Goal: Task Accomplishment & Management: Manage account settings

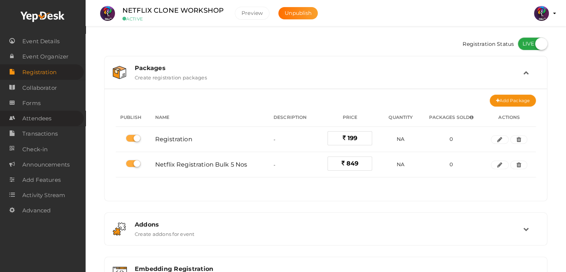
click at [57, 121] on link "Attendees" at bounding box center [42, 117] width 84 height 15
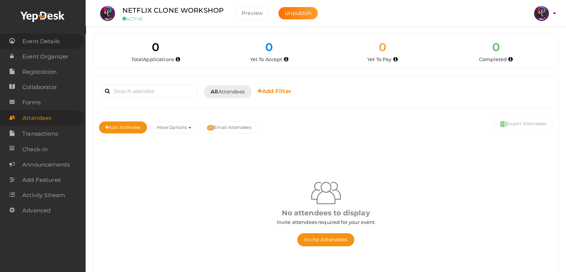
click at [48, 41] on span "Event Details" at bounding box center [40, 41] width 37 height 15
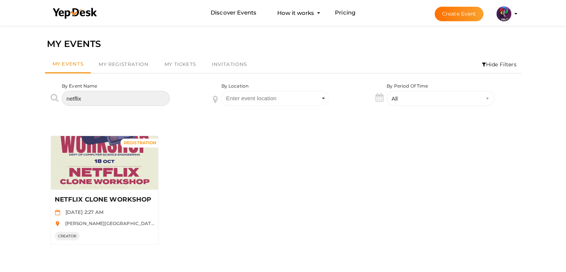
drag, startPoint x: 99, startPoint y: 95, endPoint x: 43, endPoint y: 99, distance: 56.0
click at [43, 99] on div "By Event Name netflix" at bounding box center [120, 100] width 163 height 34
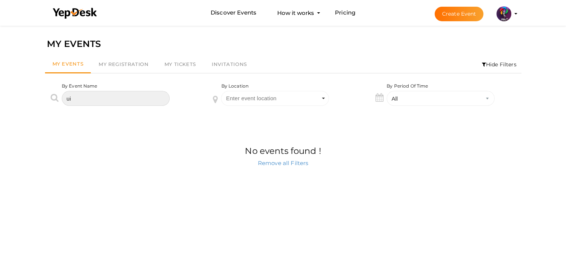
type input "u"
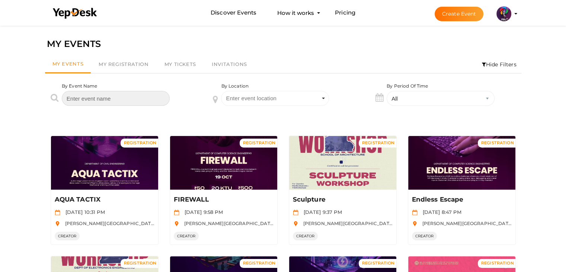
click at [103, 104] on input "text" at bounding box center [116, 98] width 108 height 15
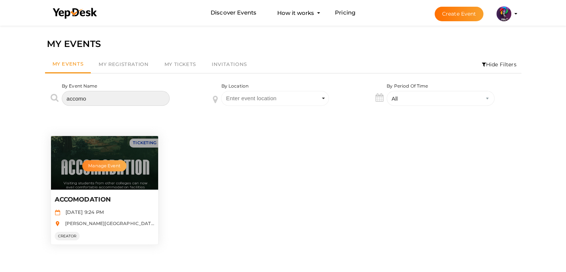
type input "accomo"
click at [108, 164] on button "Manage Event" at bounding box center [104, 165] width 44 height 11
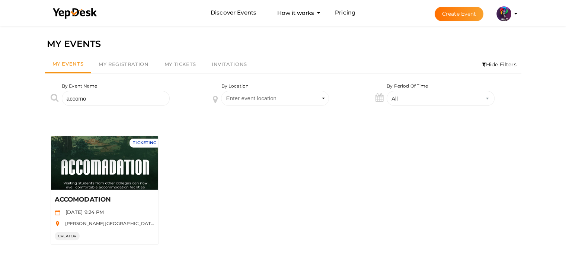
scroll to position [24, 0]
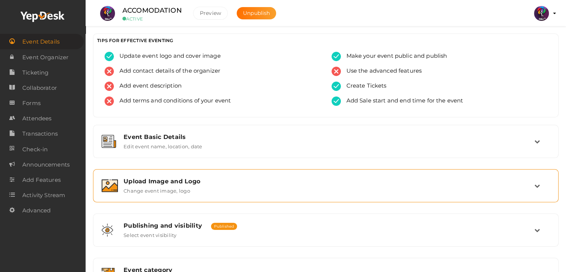
scroll to position [125, 0]
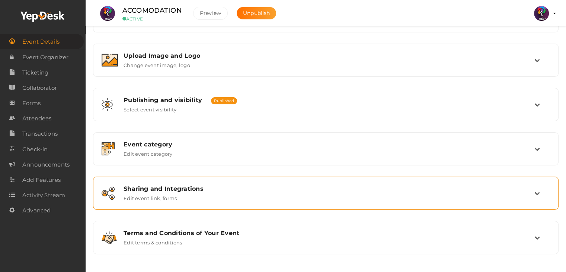
click at [265, 192] on div "Sharing and Integrations Edit event link, forms" at bounding box center [326, 193] width 416 height 16
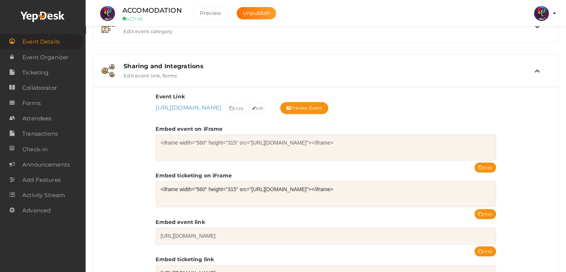
scroll to position [337, 0]
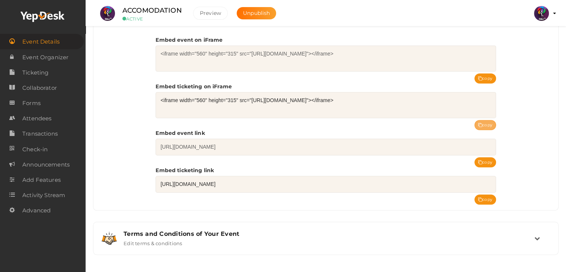
click at [483, 120] on button "copy" at bounding box center [485, 125] width 22 height 10
click at [60, 113] on link "Attendees" at bounding box center [42, 117] width 84 height 15
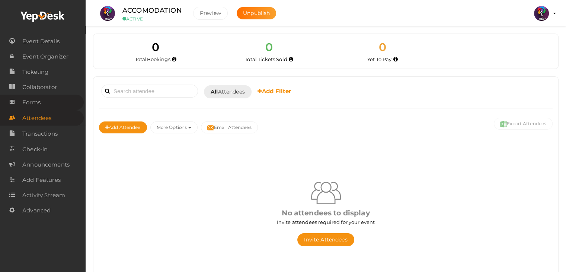
click at [54, 108] on link "Forms" at bounding box center [42, 101] width 84 height 15
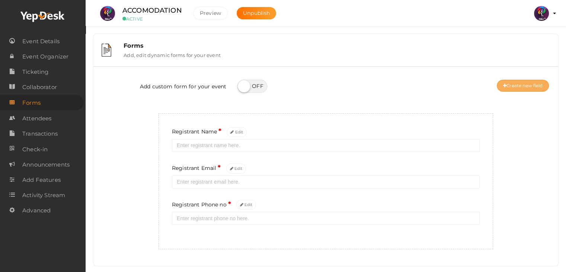
click at [521, 84] on button "Create new field" at bounding box center [523, 86] width 52 height 12
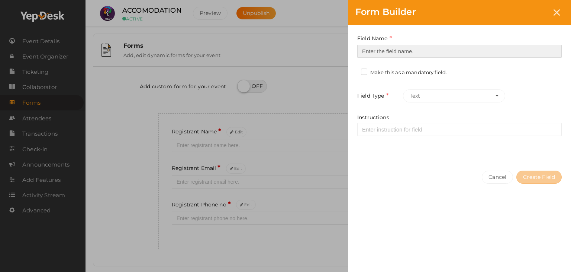
click at [411, 50] on input at bounding box center [459, 51] width 205 height 13
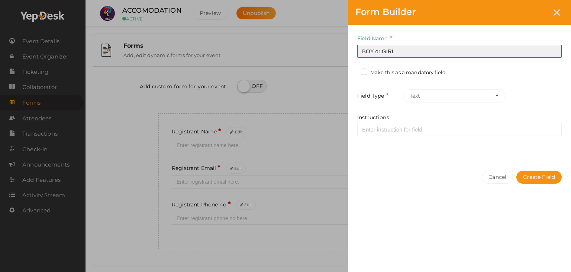
drag, startPoint x: 395, startPoint y: 52, endPoint x: 346, endPoint y: 49, distance: 49.2
click at [346, 49] on div "Form Builder Field Name BOY or GIRL Required. Form field name already used. Mak…" at bounding box center [285, 136] width 571 height 272
type input "MALE OR FEMALE"
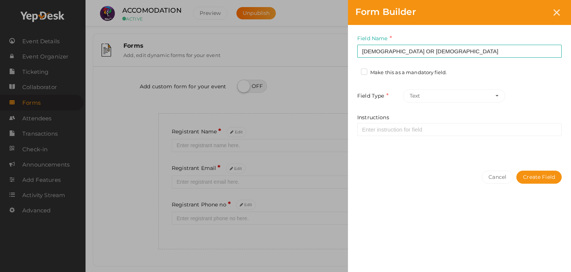
click at [365, 75] on label "Make this as a mandatory field." at bounding box center [404, 72] width 86 height 7
click at [354, 70] on input "Make this as a mandatory field." at bounding box center [354, 70] width 0 height 0
click at [423, 93] on button "Text" at bounding box center [454, 95] width 102 height 13
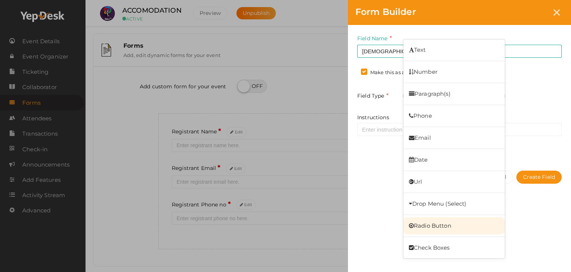
click at [441, 222] on link "Radio Button" at bounding box center [455, 225] width 102 height 17
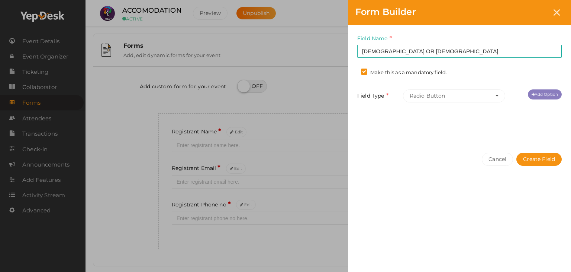
click at [541, 94] on link "Add Option" at bounding box center [545, 94] width 34 height 10
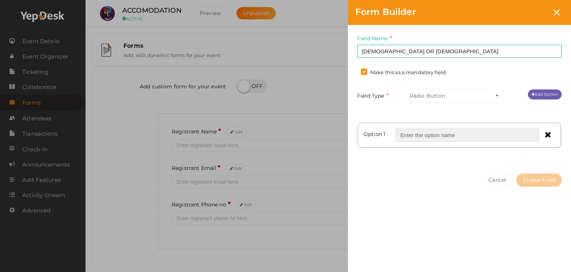
click at [438, 134] on input "text" at bounding box center [468, 134] width 144 height 13
type input "MALE"
click at [537, 90] on link "Add Option" at bounding box center [545, 94] width 34 height 10
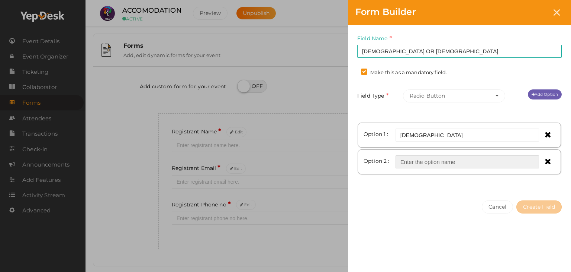
click at [416, 160] on input "text" at bounding box center [468, 161] width 144 height 13
type input "f"
type input "FEMALE"
click at [531, 208] on button "Create Field" at bounding box center [539, 206] width 45 height 13
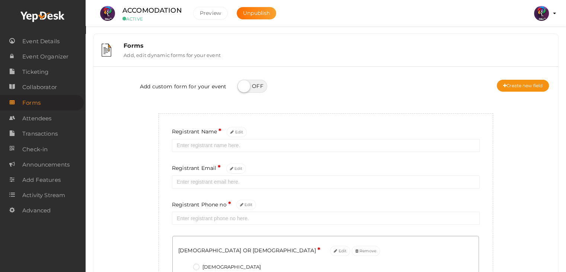
scroll to position [85, 0]
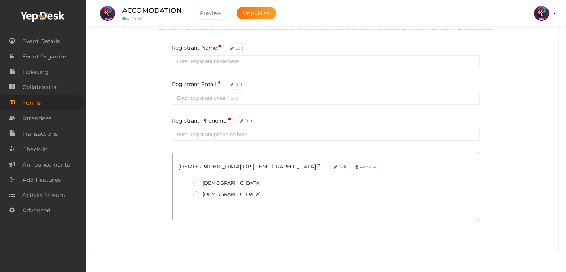
click at [196, 182] on label "MALE" at bounding box center [227, 182] width 68 height 7
click at [186, 181] on FEMALE\+0 "MALE" at bounding box center [186, 181] width 0 height 0
click at [196, 194] on label "FEMALE" at bounding box center [227, 193] width 68 height 7
click at [186, 192] on FEMALE\+1 "FEMALE" at bounding box center [186, 192] width 0 height 0
click at [196, 184] on label "MALE" at bounding box center [227, 182] width 68 height 7
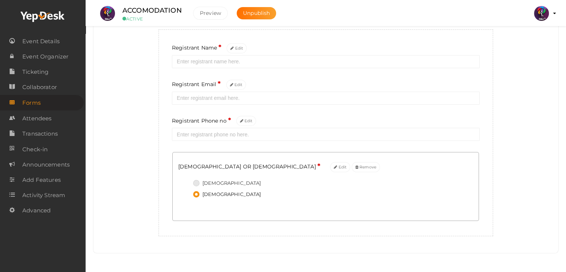
click at [186, 181] on FEMALE\+0 "MALE" at bounding box center [186, 181] width 0 height 0
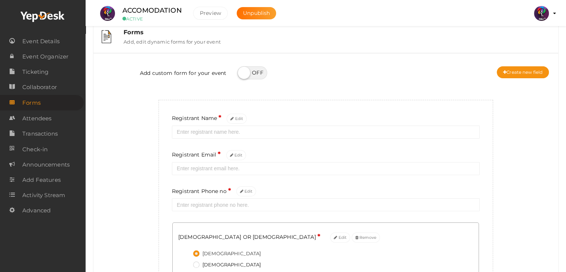
scroll to position [12, 0]
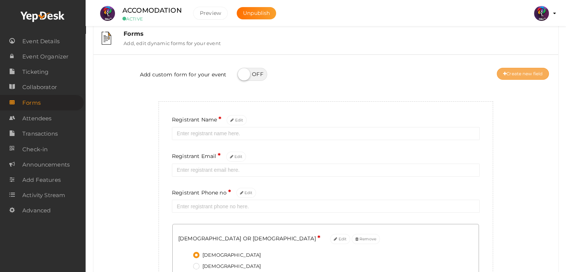
click at [516, 74] on button "Create new field" at bounding box center [523, 74] width 52 height 12
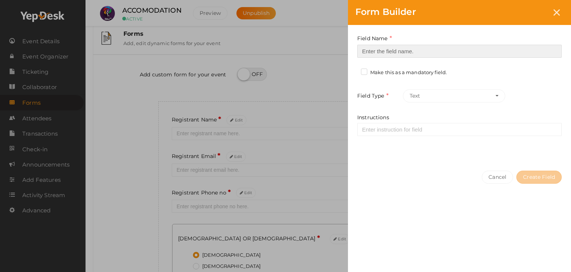
click at [385, 49] on input at bounding box center [459, 51] width 205 height 13
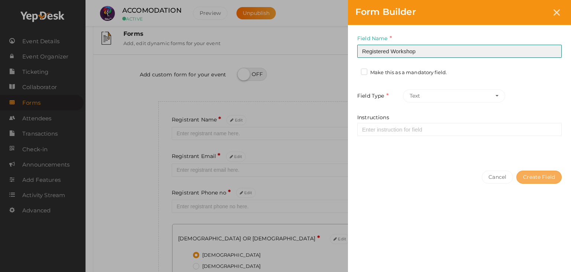
type input "Registered Workshop"
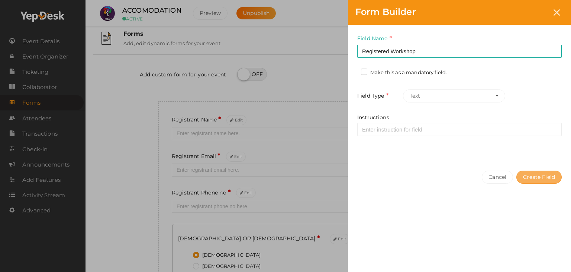
click at [538, 180] on button "Create Field" at bounding box center [539, 176] width 45 height 13
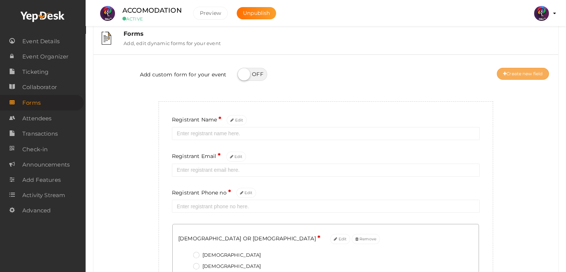
drag, startPoint x: 532, startPoint y: 80, endPoint x: 532, endPoint y: 76, distance: 4.8
click at [532, 76] on div "Add custom form for your event Create new field" at bounding box center [325, 75] width 453 height 30
click at [532, 76] on button "Create new field" at bounding box center [523, 74] width 52 height 12
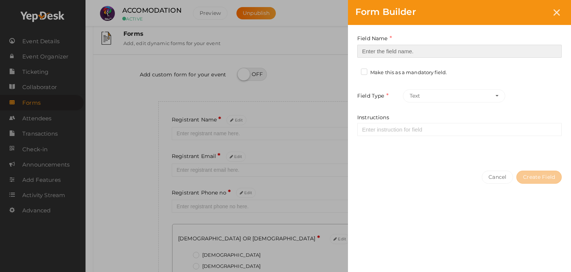
click at [416, 48] on input at bounding box center [459, 51] width 205 height 13
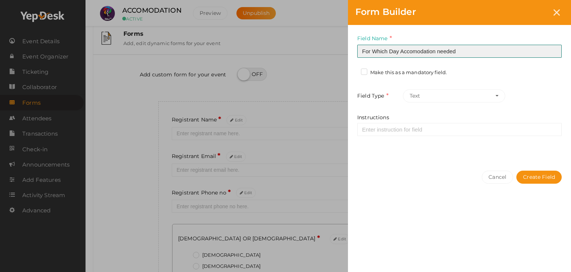
click at [418, 48] on input "For Which Day Accomodation needed" at bounding box center [459, 51] width 205 height 13
type input "For Which Day Accomodation needed"
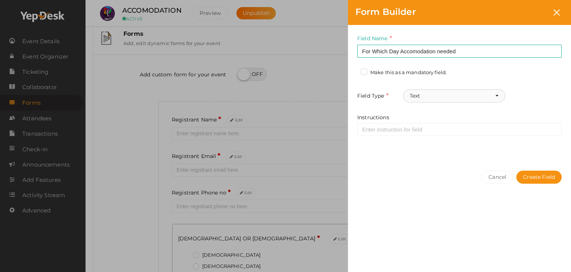
click at [426, 96] on button "Text" at bounding box center [454, 95] width 102 height 13
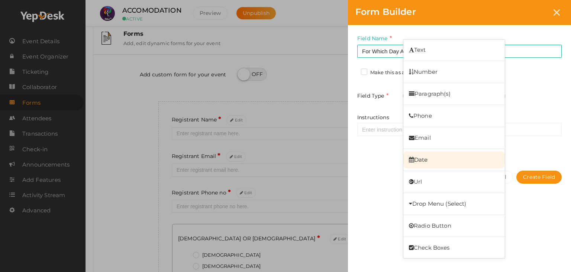
click at [434, 157] on link "Date" at bounding box center [455, 159] width 102 height 17
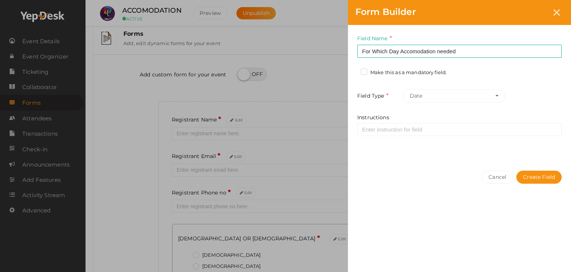
click at [372, 73] on label "Make this as a mandatory field." at bounding box center [404, 72] width 86 height 7
click at [354, 70] on input "Make this as a mandatory field." at bounding box center [354, 70] width 0 height 0
click at [536, 173] on button "Create Field" at bounding box center [539, 176] width 45 height 13
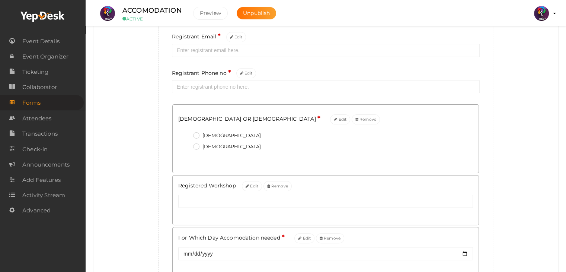
scroll to position [132, 0]
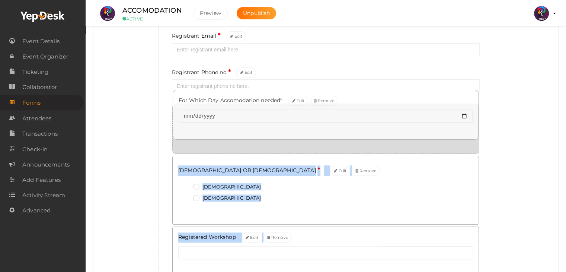
drag, startPoint x: 205, startPoint y: 237, endPoint x: 204, endPoint y: 113, distance: 123.5
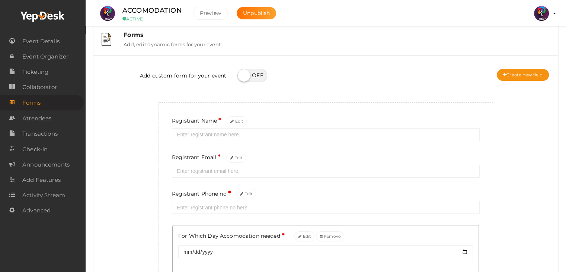
scroll to position [0, 0]
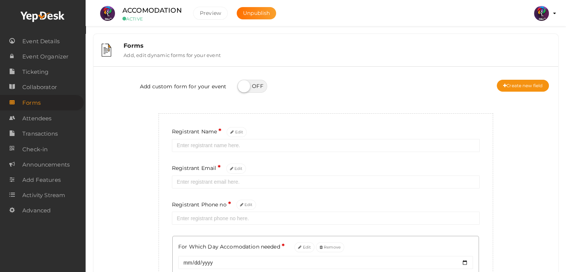
click at [246, 87] on label at bounding box center [252, 86] width 30 height 13
click at [242, 86] on input "checkbox" at bounding box center [239, 83] width 5 height 5
checkbox input "true"
click at [556, 9] on button "×" at bounding box center [556, 11] width 5 height 9
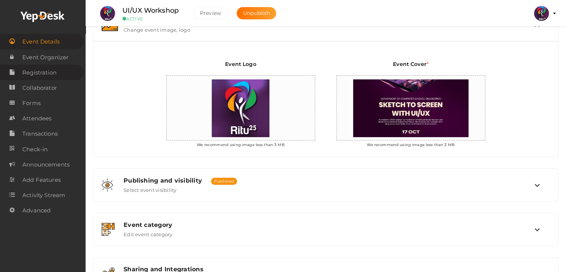
scroll to position [161, 0]
click at [57, 75] on link "Registration" at bounding box center [42, 72] width 84 height 15
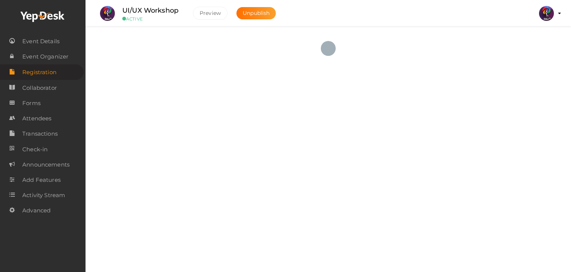
checkbox input "true"
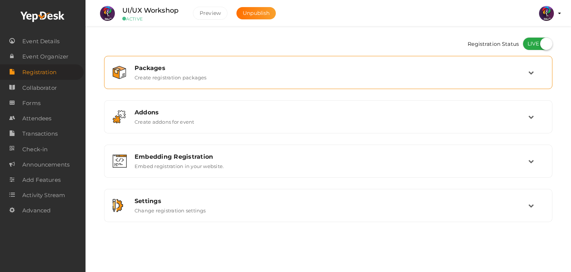
click at [162, 77] on label "Create registration packages" at bounding box center [171, 75] width 72 height 9
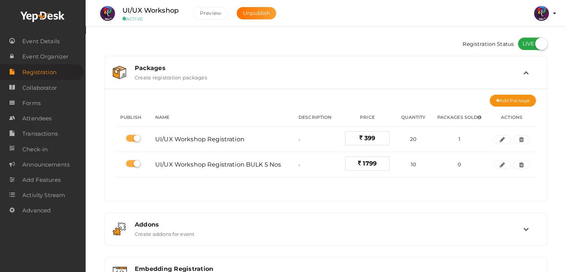
click at [162, 77] on label "Create registration packages" at bounding box center [171, 75] width 72 height 9
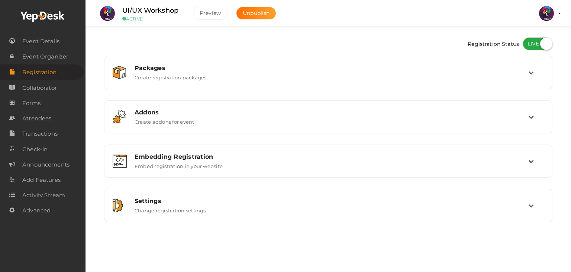
click at [61, 10] on div at bounding box center [43, 16] width 86 height 33
click at [62, 18] on use at bounding box center [42, 16] width 44 height 11
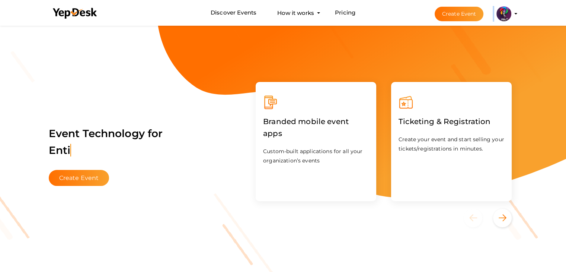
drag, startPoint x: 533, startPoint y: 12, endPoint x: 497, endPoint y: 17, distance: 36.0
click at [497, 17] on nav "Discover Events How it works Powerful Registration / Ticketing Start selling yo…" at bounding box center [283, 13] width 566 height 26
click at [497, 17] on img at bounding box center [503, 13] width 15 height 15
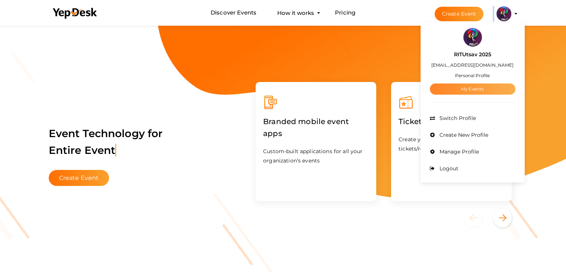
click at [469, 89] on link "My Events" at bounding box center [473, 88] width 86 height 11
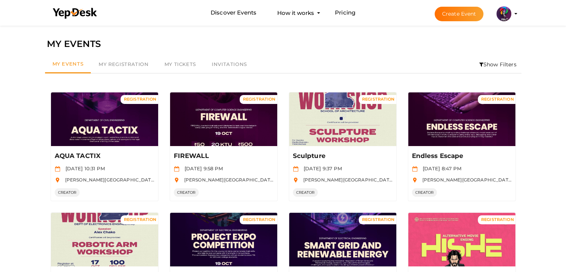
click at [505, 71] on li "Show Filters" at bounding box center [497, 64] width 47 height 17
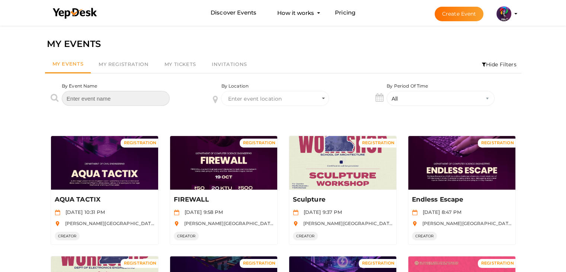
click at [162, 92] on input "text" at bounding box center [116, 98] width 108 height 15
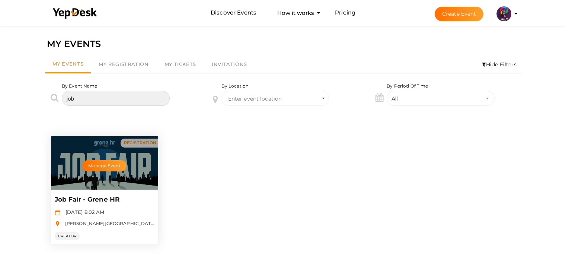
type input "job"
click at [108, 183] on div "Manage Event" at bounding box center [104, 163] width 107 height 54
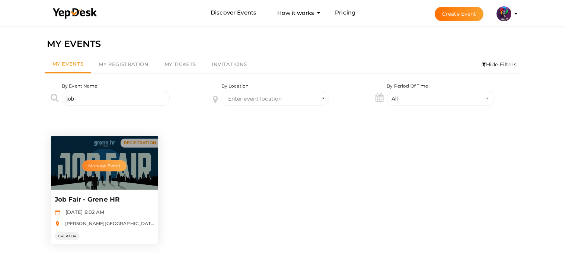
click at [115, 168] on button "Manage Event" at bounding box center [104, 165] width 44 height 11
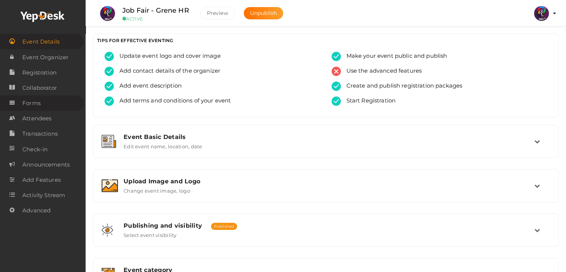
click at [49, 108] on link "Forms" at bounding box center [42, 102] width 84 height 15
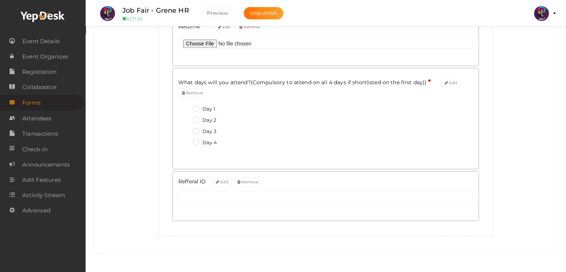
scroll to position [505, 0]
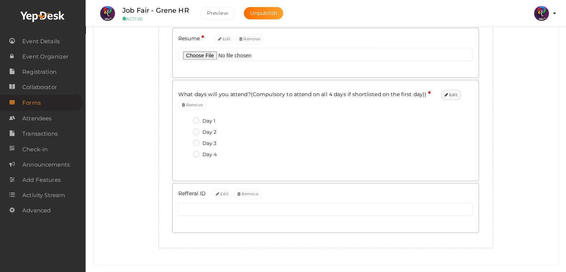
click at [444, 96] on button "Edit" at bounding box center [451, 95] width 20 height 10
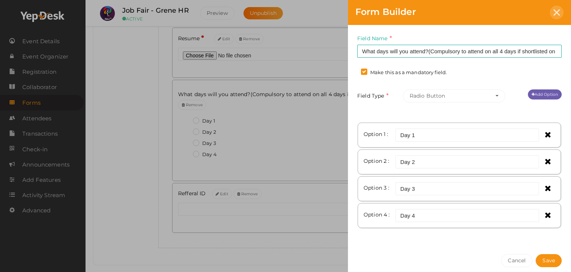
click at [559, 9] on icon at bounding box center [557, 12] width 6 height 6
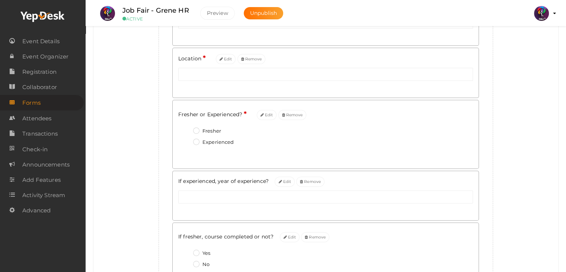
scroll to position [0, 0]
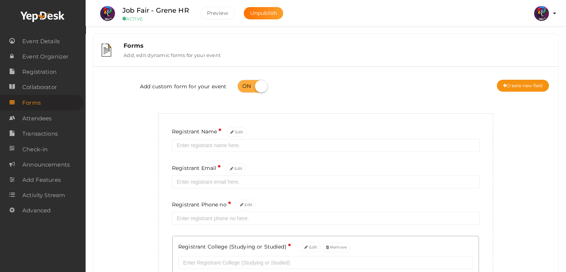
drag, startPoint x: 504, startPoint y: 110, endPoint x: 437, endPoint y: -32, distance: 156.8
click at [437, 0] on html "Discover Events How it works Powerful Registration / Ticketing Start selling yo…" at bounding box center [283, 136] width 566 height 272
click at [46, 124] on span "Attendees" at bounding box center [36, 118] width 29 height 15
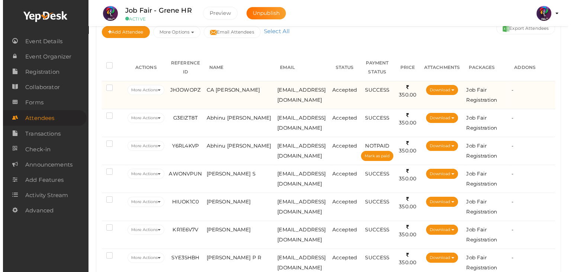
scroll to position [98, 0]
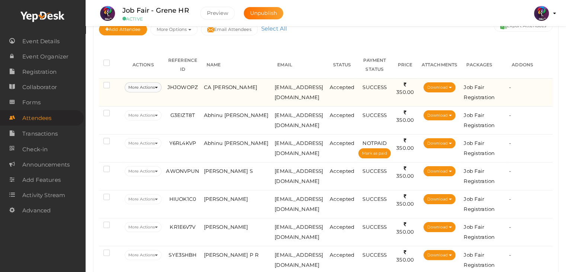
click at [153, 82] on button "More Actions" at bounding box center [143, 87] width 37 height 10
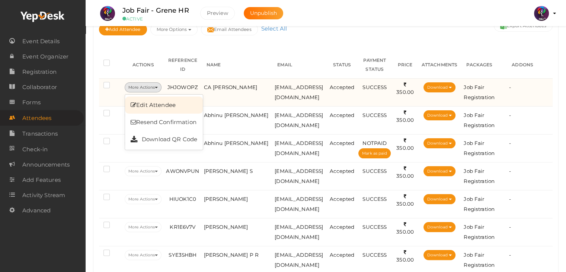
click at [153, 105] on link "Edit Attendee" at bounding box center [164, 104] width 78 height 17
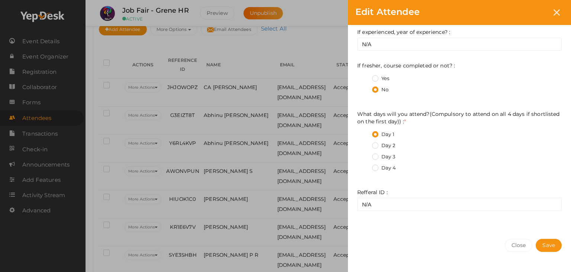
scroll to position [318, 0]
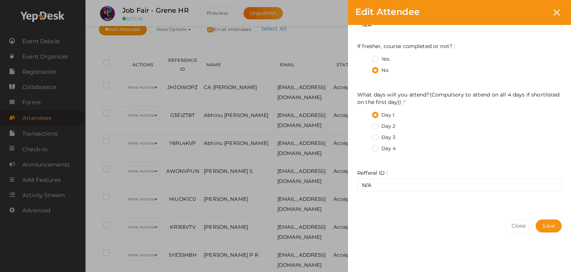
click at [392, 139] on label "Day 3" at bounding box center [383, 137] width 23 height 7
click at [365, 135] on day\)\)\+2 "Day 3" at bounding box center [365, 135] width 0 height 0
click at [550, 224] on span "Save" at bounding box center [549, 225] width 13 height 7
